Goal: Task Accomplishment & Management: Use online tool/utility

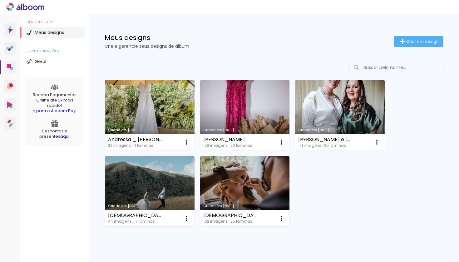
click at [151, 107] on link "Criado em [DATE]" at bounding box center [150, 115] width 90 height 71
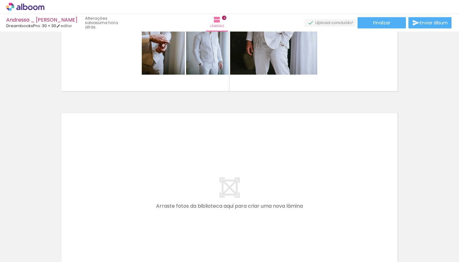
scroll to position [690, 0]
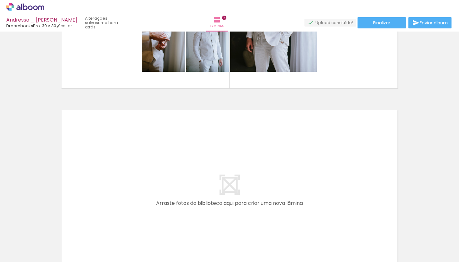
click at [15, 245] on input "Todas as fotos" at bounding box center [18, 242] width 24 height 5
click at [0, 0] on slot "Não utilizadas" at bounding box center [0, 0] width 0 height 0
type input "Não utilizadas"
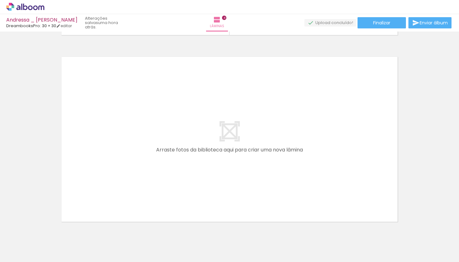
scroll to position [764, 0]
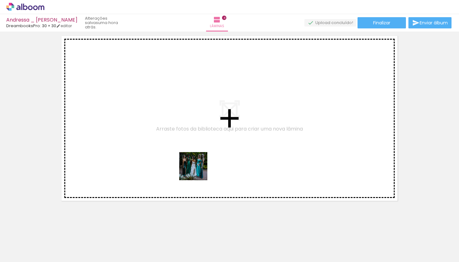
drag, startPoint x: 198, startPoint y: 239, endPoint x: 198, endPoint y: 171, distance: 67.8
click at [198, 171] on quentale-workspace at bounding box center [229, 131] width 459 height 262
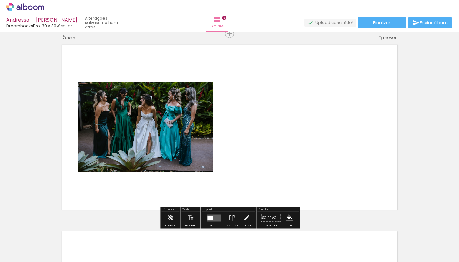
scroll to position [755, 0]
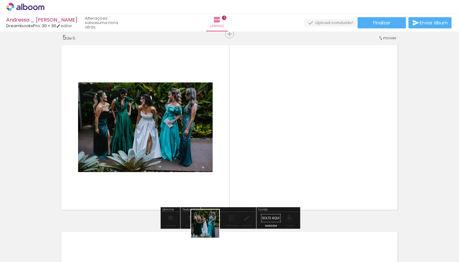
drag, startPoint x: 210, startPoint y: 245, endPoint x: 215, endPoint y: 170, distance: 75.8
click at [215, 170] on quentale-workspace at bounding box center [229, 131] width 459 height 262
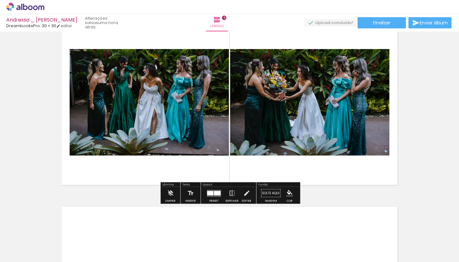
scroll to position [780, 0]
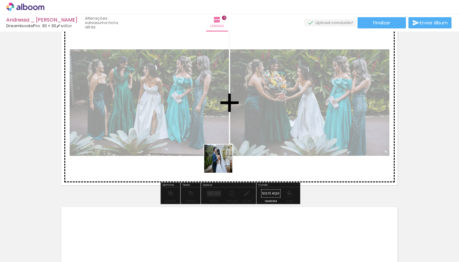
drag, startPoint x: 232, startPoint y: 239, endPoint x: 217, endPoint y: 141, distance: 99.0
click at [217, 141] on quentale-workspace at bounding box center [229, 131] width 459 height 262
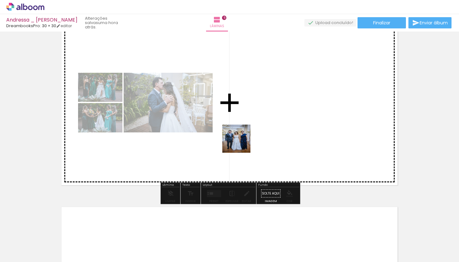
drag, startPoint x: 242, startPoint y: 243, endPoint x: 241, endPoint y: 143, distance: 100.0
click at [241, 143] on quentale-workspace at bounding box center [229, 131] width 459 height 262
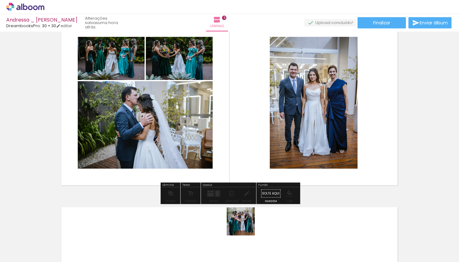
drag, startPoint x: 245, startPoint y: 241, endPoint x: 245, endPoint y: 151, distance: 89.6
click at [245, 151] on quentale-workspace at bounding box center [229, 131] width 459 height 262
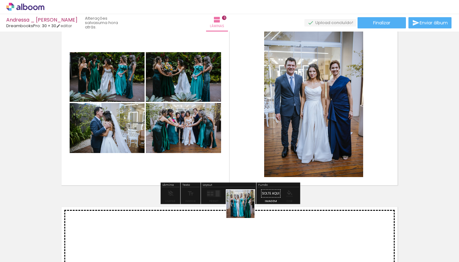
drag, startPoint x: 245, startPoint y: 242, endPoint x: 245, endPoint y: 142, distance: 99.9
click at [245, 142] on quentale-workspace at bounding box center [229, 131] width 459 height 262
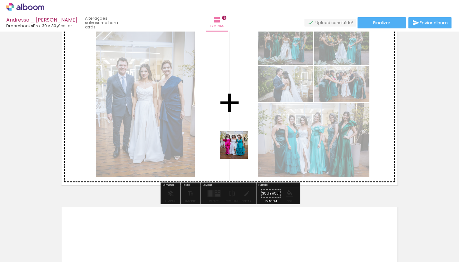
drag, startPoint x: 239, startPoint y: 247, endPoint x: 239, endPoint y: 150, distance: 97.1
click at [239, 150] on quentale-workspace at bounding box center [229, 131] width 459 height 262
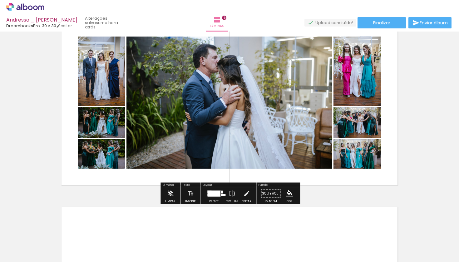
drag, startPoint x: 240, startPoint y: 239, endPoint x: 240, endPoint y: 156, distance: 83.7
click at [240, 156] on quentale-workspace at bounding box center [229, 131] width 459 height 262
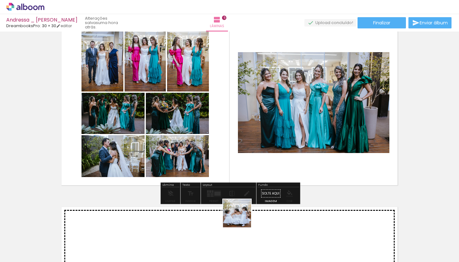
drag, startPoint x: 242, startPoint y: 243, endPoint x: 242, endPoint y: 175, distance: 68.1
click at [242, 175] on quentale-workspace at bounding box center [229, 131] width 459 height 262
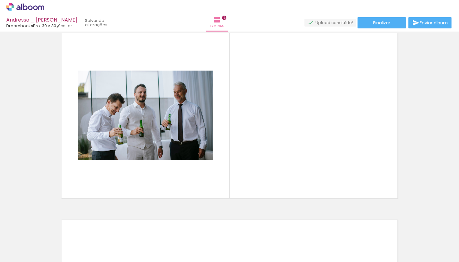
drag, startPoint x: 233, startPoint y: 242, endPoint x: 228, endPoint y: 171, distance: 70.8
click at [228, 171] on quentale-workspace at bounding box center [229, 131] width 459 height 262
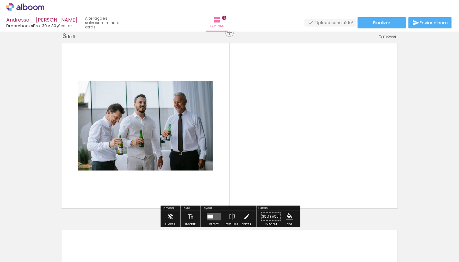
scroll to position [942, 0]
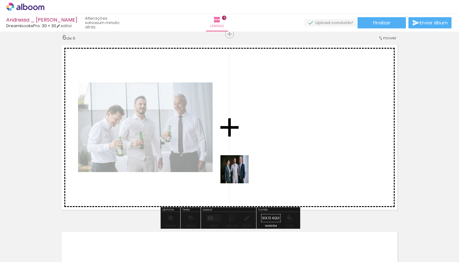
drag, startPoint x: 239, startPoint y: 246, endPoint x: 239, endPoint y: 168, distance: 78.1
click at [239, 168] on quentale-workspace at bounding box center [229, 131] width 459 height 262
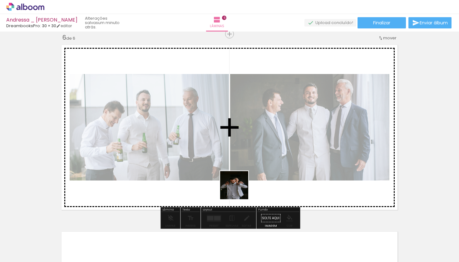
drag, startPoint x: 239, startPoint y: 238, endPoint x: 239, endPoint y: 188, distance: 50.0
click at [239, 188] on quentale-workspace at bounding box center [229, 131] width 459 height 262
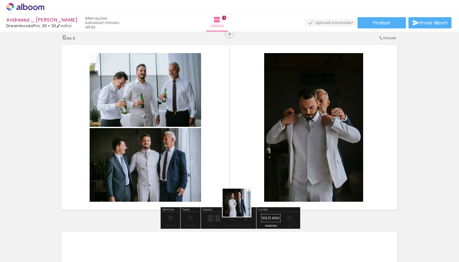
drag, startPoint x: 241, startPoint y: 245, endPoint x: 241, endPoint y: 178, distance: 66.8
click at [241, 178] on quentale-workspace at bounding box center [229, 131] width 459 height 262
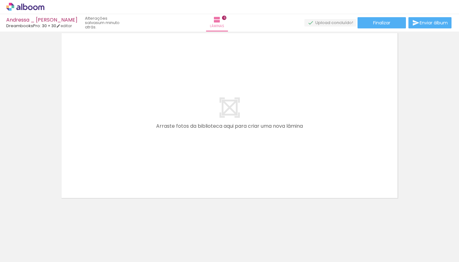
scroll to position [1140, 0]
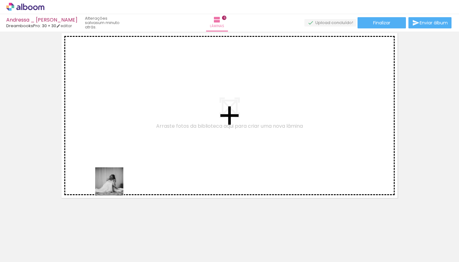
drag, startPoint x: 105, startPoint y: 245, endPoint x: 114, endPoint y: 185, distance: 60.7
click at [114, 185] on quentale-workspace at bounding box center [229, 131] width 459 height 262
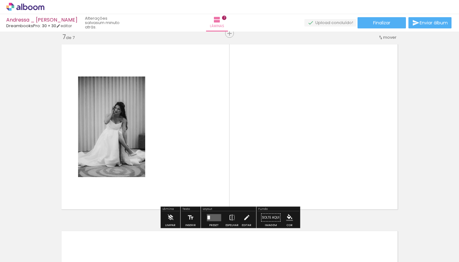
scroll to position [1128, 0]
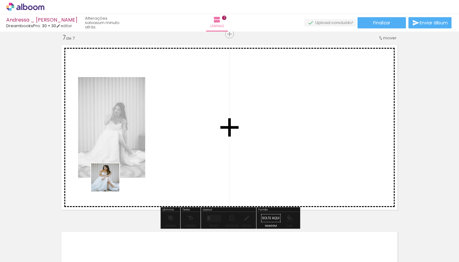
drag, startPoint x: 102, startPoint y: 236, endPoint x: 110, endPoint y: 179, distance: 57.3
click at [110, 179] on quentale-workspace at bounding box center [229, 131] width 459 height 262
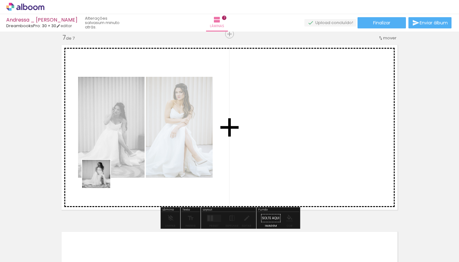
drag, startPoint x: 101, startPoint y: 250, endPoint x: 101, endPoint y: 179, distance: 71.5
click at [101, 179] on quentale-workspace at bounding box center [229, 131] width 459 height 262
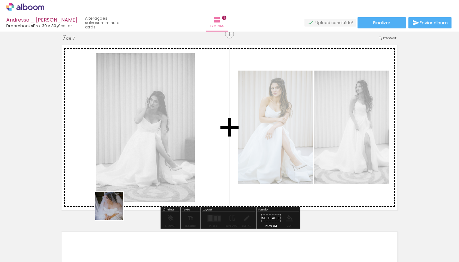
drag, startPoint x: 104, startPoint y: 250, endPoint x: 125, endPoint y: 166, distance: 86.7
click at [125, 166] on quentale-workspace at bounding box center [229, 131] width 459 height 262
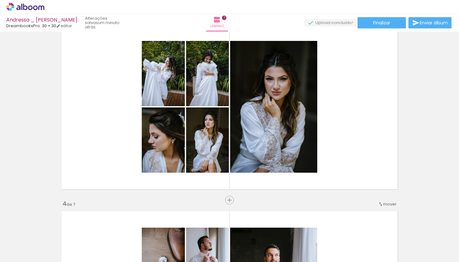
scroll to position [402, 0]
click at [50, 227] on iron-icon at bounding box center [49, 228] width 7 height 7
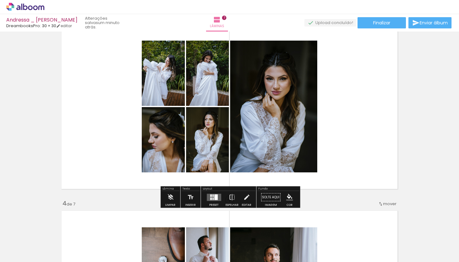
click at [207, 200] on quentale-layouter at bounding box center [214, 197] width 14 height 7
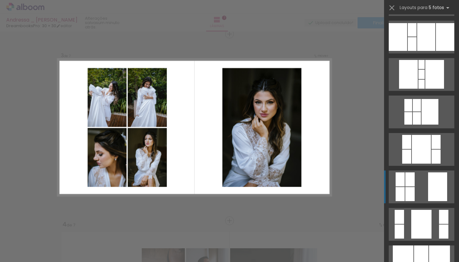
scroll to position [330, 0]
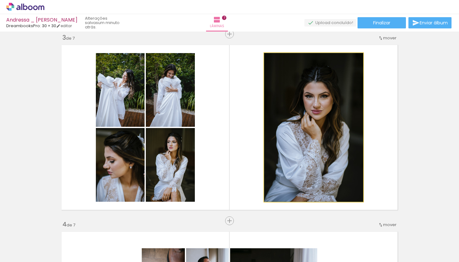
click at [303, 144] on quentale-photo at bounding box center [313, 127] width 99 height 149
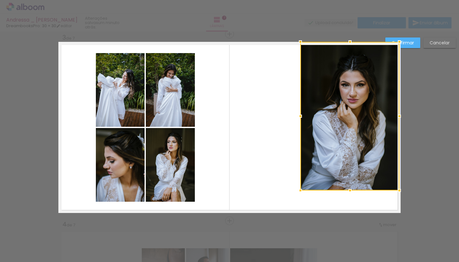
drag, startPoint x: 336, startPoint y: 97, endPoint x: 372, endPoint y: 85, distance: 38.2
click at [372, 85] on div at bounding box center [349, 116] width 99 height 149
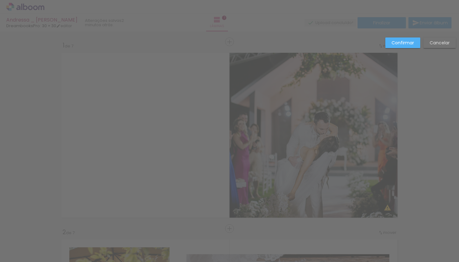
scroll to position [330, 0]
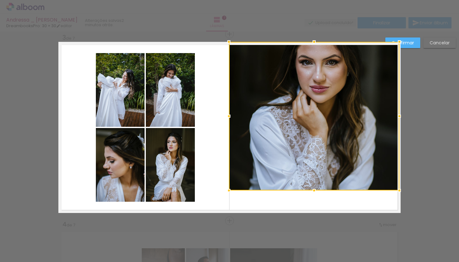
click at [227, 117] on div at bounding box center [229, 116] width 12 height 12
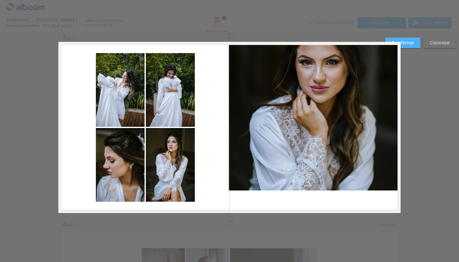
click at [317, 189] on quentale-photo at bounding box center [314, 116] width 171 height 149
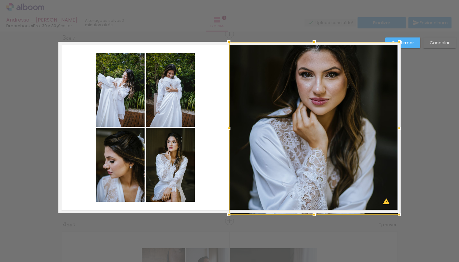
drag, startPoint x: 315, startPoint y: 189, endPoint x: 318, endPoint y: 217, distance: 28.6
click at [318, 217] on div at bounding box center [314, 214] width 12 height 12
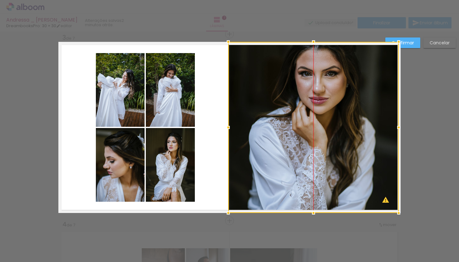
drag, startPoint x: 317, startPoint y: 143, endPoint x: 317, endPoint y: 166, distance: 23.1
click at [317, 166] on div at bounding box center [313, 127] width 171 height 171
click at [0, 0] on slot "Confirmar" at bounding box center [0, 0] width 0 height 0
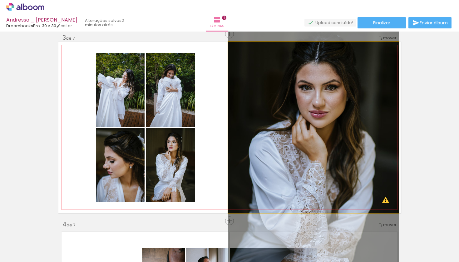
drag, startPoint x: 330, startPoint y: 84, endPoint x: 332, endPoint y: 97, distance: 12.9
